Goal: Task Accomplishment & Management: Manage account settings

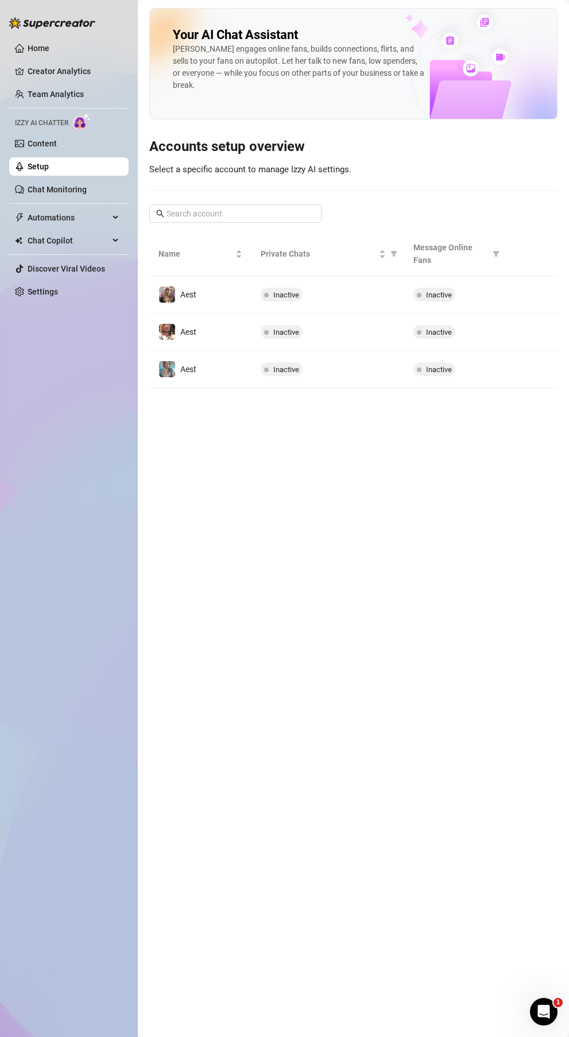
drag, startPoint x: 316, startPoint y: 442, endPoint x: 322, endPoint y: 411, distance: 31.5
click at [316, 442] on main "Your AI Chat Assistant [PERSON_NAME] engages online fans, builds connections, f…" at bounding box center [353, 518] width 431 height 1037
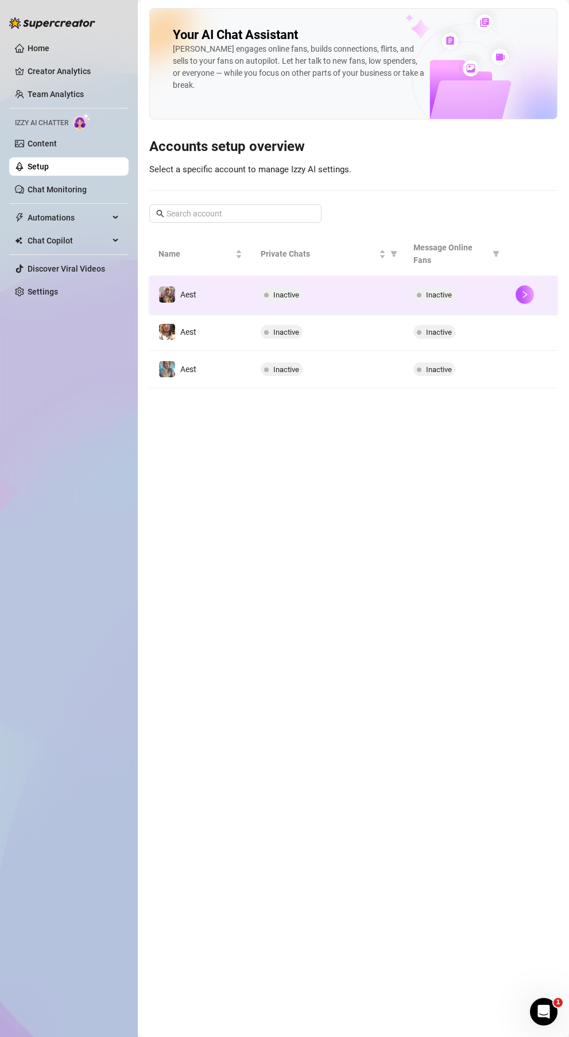
click at [346, 288] on div "Inactive" at bounding box center [328, 295] width 135 height 14
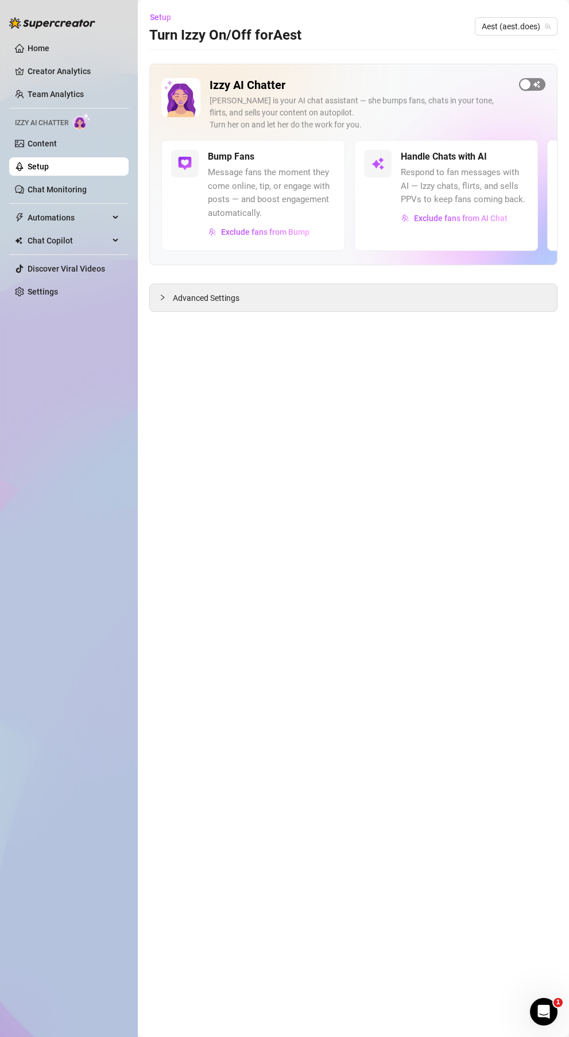
click at [537, 82] on span "button" at bounding box center [532, 84] width 26 height 13
click at [49, 165] on link "Setup" at bounding box center [38, 166] width 21 height 9
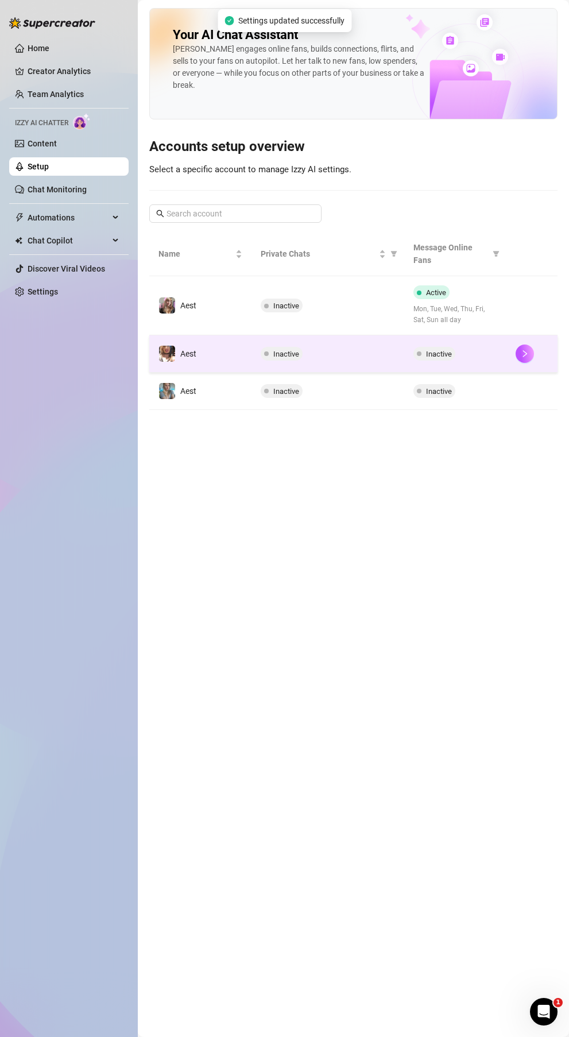
click at [322, 335] on td "Inactive" at bounding box center [327, 353] width 153 height 37
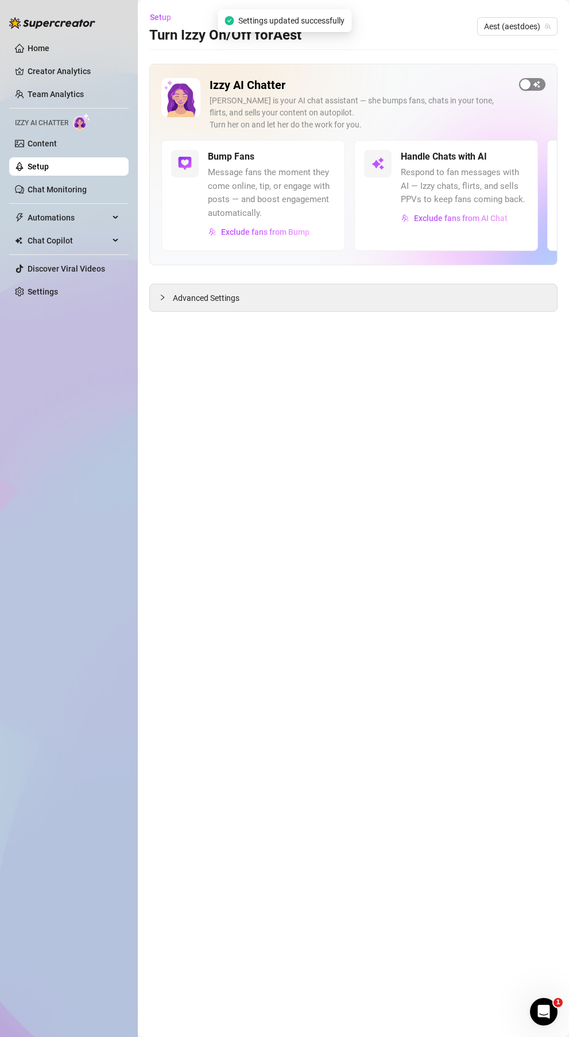
click at [526, 84] on button "button" at bounding box center [532, 84] width 26 height 13
drag, startPoint x: 210, startPoint y: 383, endPoint x: 134, endPoint y: 261, distance: 143.9
click at [209, 382] on main "Setup Turn Izzy On/Off for Aest Aest (aestdoes) Izzy AI Chatter [PERSON_NAME] i…" at bounding box center [353, 518] width 431 height 1037
click at [49, 163] on link "Setup" at bounding box center [38, 166] width 21 height 9
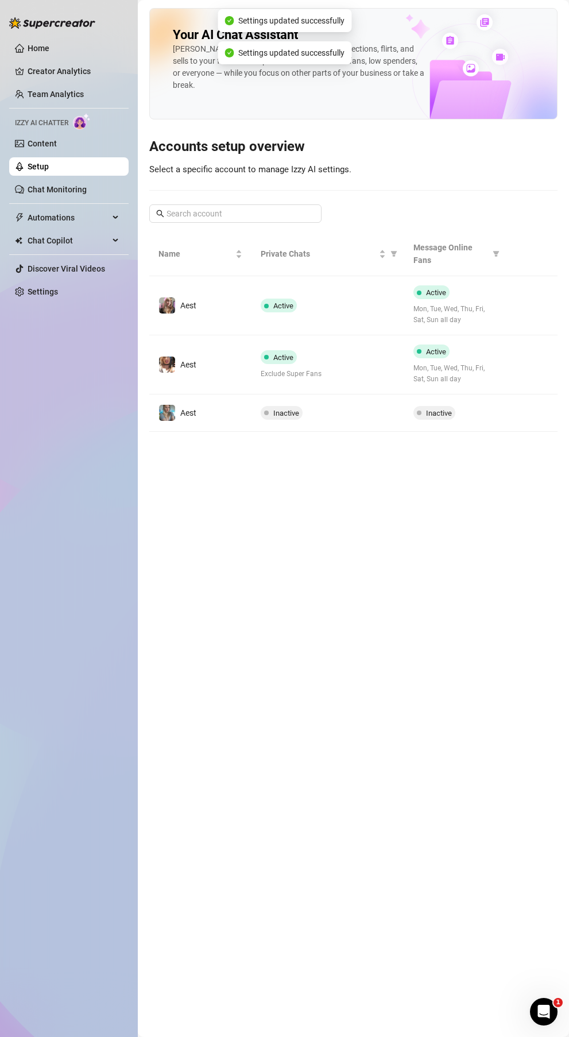
click at [324, 576] on main "Your AI Chat Assistant [PERSON_NAME] engages online fans, builds connections, f…" at bounding box center [353, 518] width 431 height 1037
